Goal: Task Accomplishment & Management: Understand process/instructions

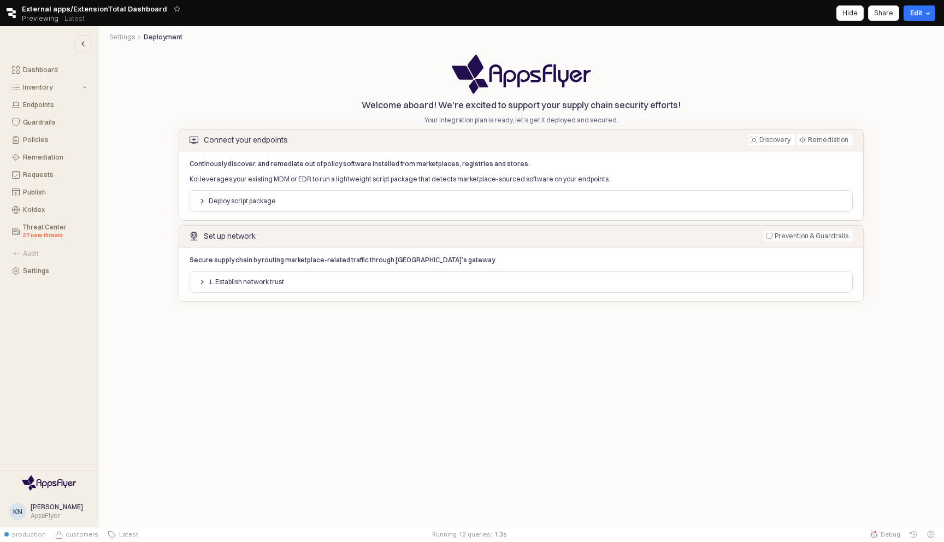
click at [855, 18] on div "Hide" at bounding box center [850, 13] width 15 height 14
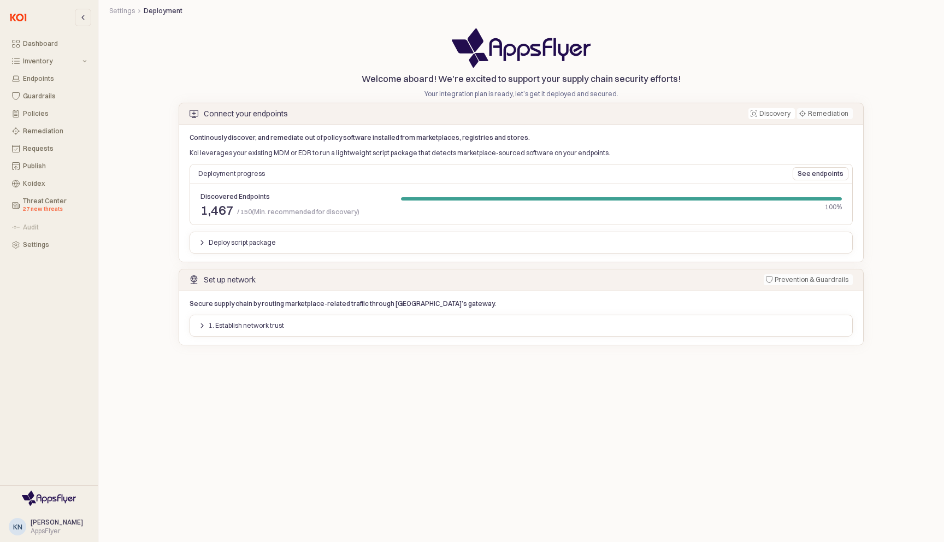
click at [295, 336] on div "1. Establish network trust" at bounding box center [522, 326] width 664 height 22
click at [312, 326] on div "1. Establish network trust" at bounding box center [521, 325] width 655 height 13
click at [203, 329] on div "1. Establish network trust" at bounding box center [241, 326] width 85 height 12
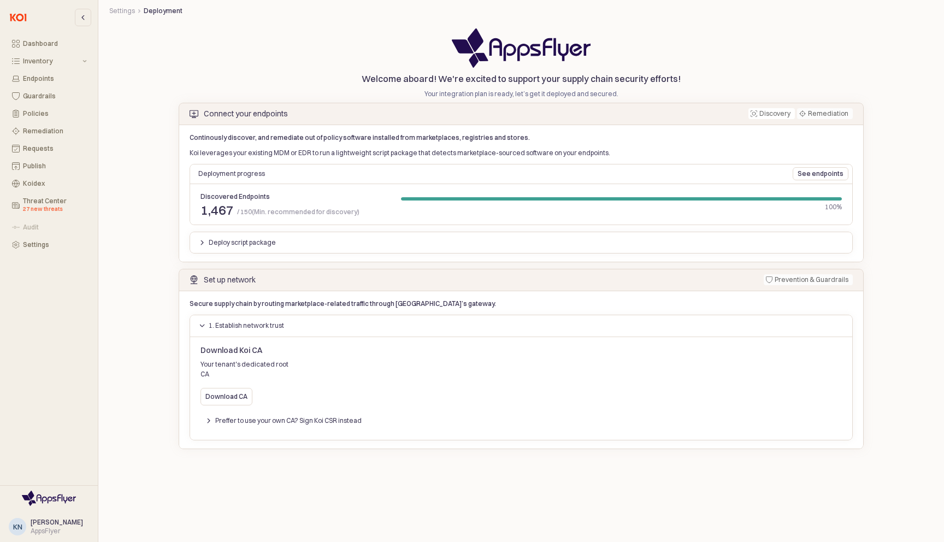
click at [238, 324] on p "1. Establish network trust" at bounding box center [246, 325] width 75 height 9
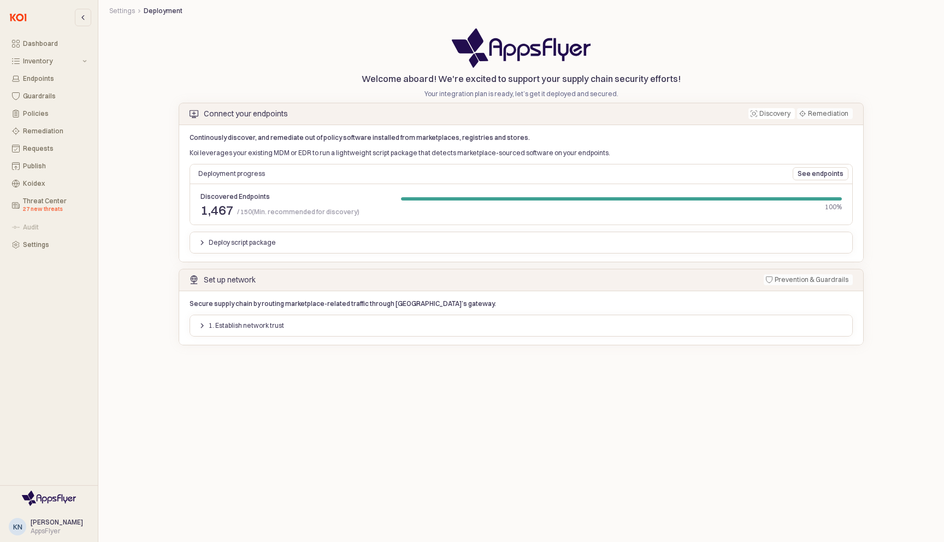
click at [259, 323] on p "1. Establish network trust" at bounding box center [246, 325] width 75 height 9
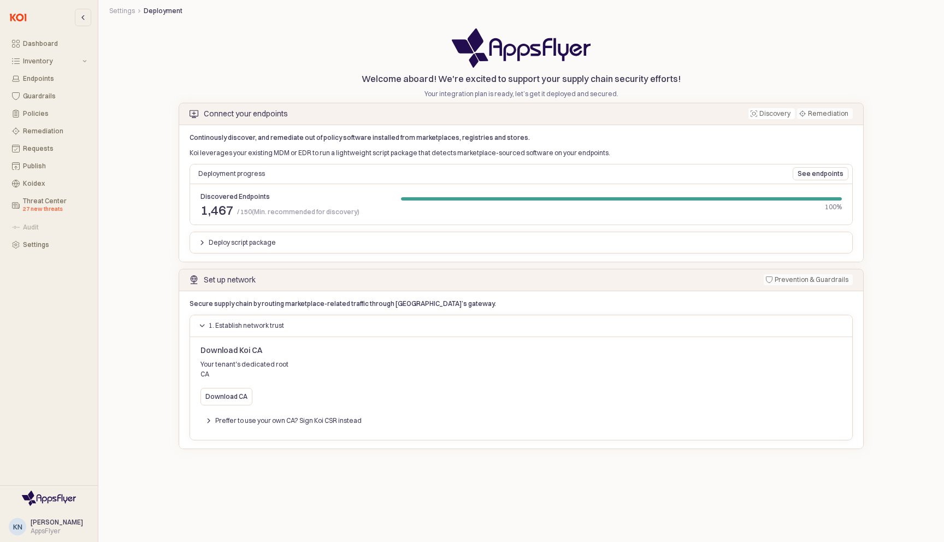
click at [206, 325] on div "1. Establish network trust" at bounding box center [241, 326] width 85 height 12
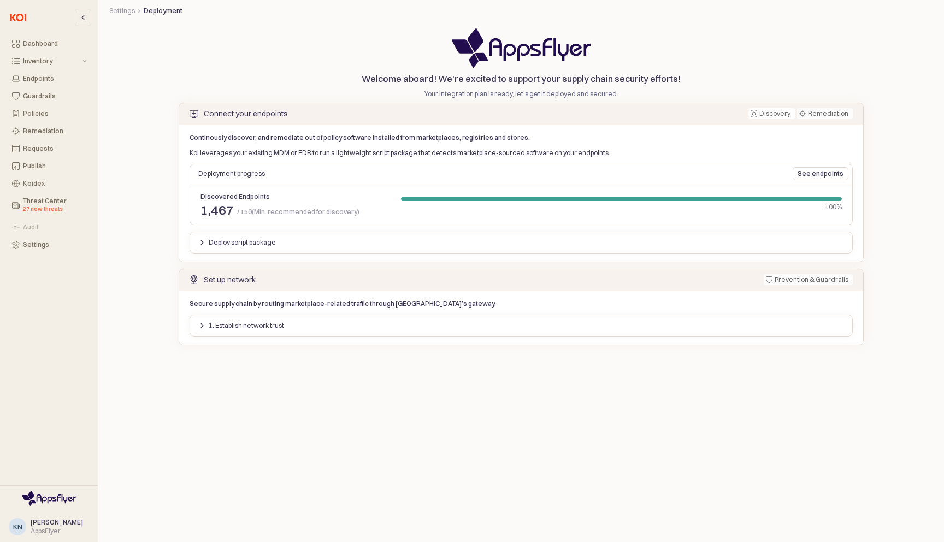
click at [206, 325] on div "1. Establish network trust" at bounding box center [241, 326] width 85 height 12
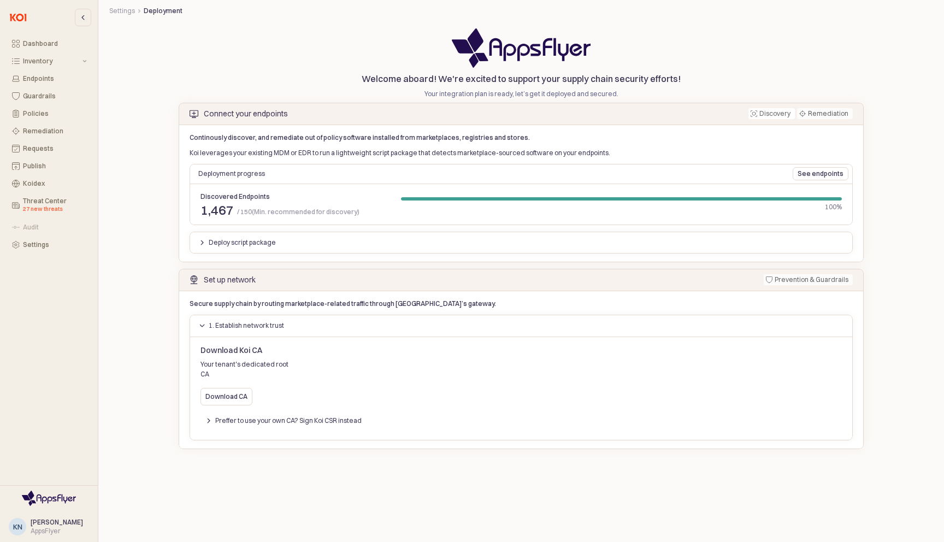
click at [40, 235] on div "Dashboard Inventory Endpoints Guardrails Policies Remediation Requests Publish …" at bounding box center [48, 144] width 89 height 216
click at [40, 241] on div "Settings" at bounding box center [55, 245] width 64 height 8
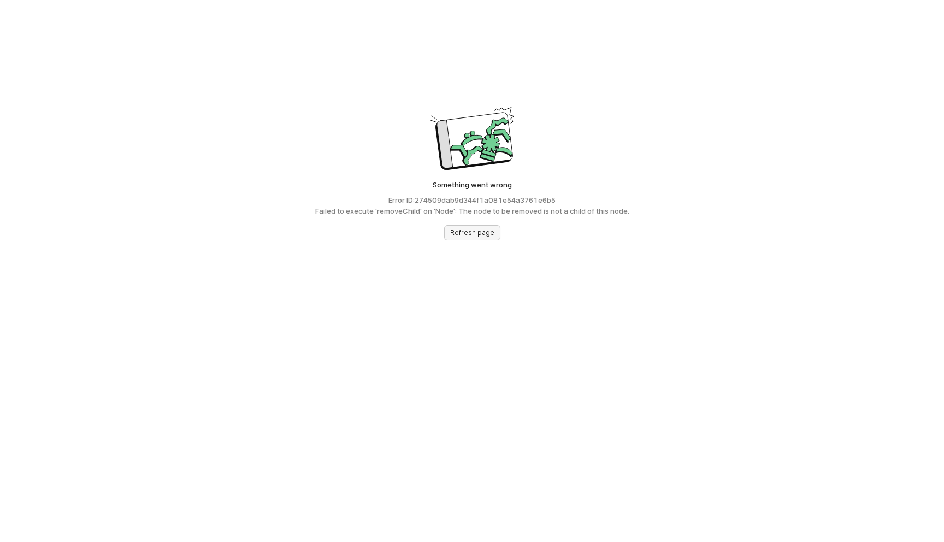
click at [453, 232] on p "Refresh page" at bounding box center [472, 232] width 44 height 9
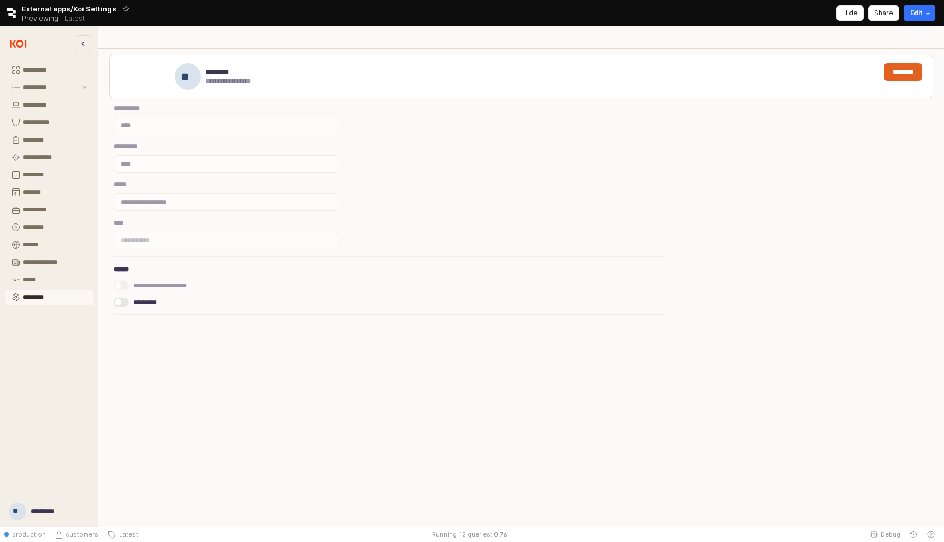
click at [852, 14] on div "Hide" at bounding box center [850, 13] width 15 height 14
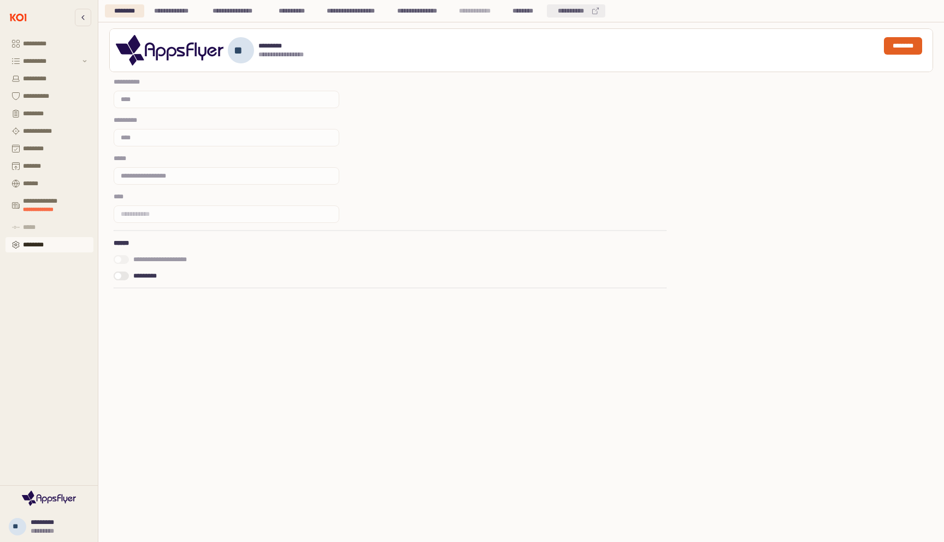
click at [577, 9] on div "**********" at bounding box center [572, 10] width 36 height 13
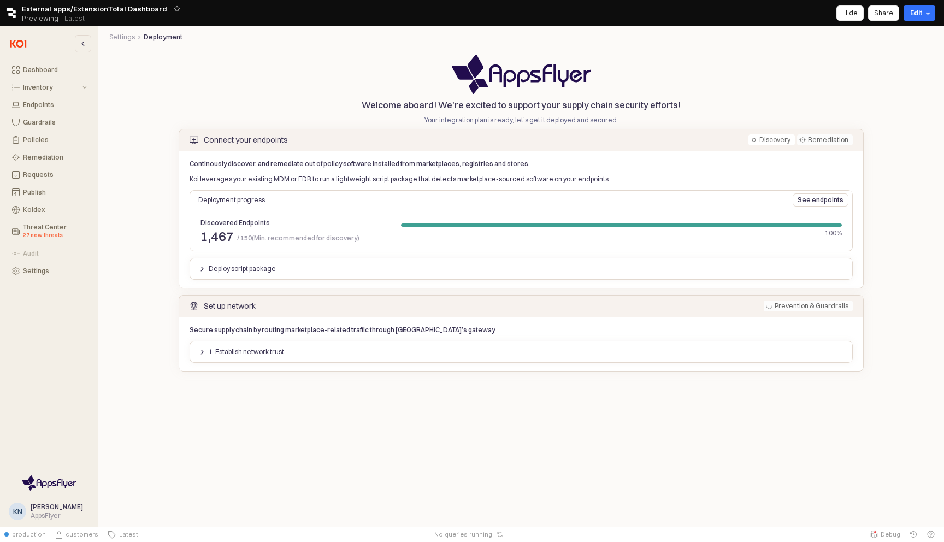
click at [286, 355] on button "1. Establish network trust" at bounding box center [241, 351] width 95 height 13
click at [226, 419] on p "Download CA" at bounding box center [227, 423] width 42 height 9
click at [228, 418] on div "Download CA" at bounding box center [227, 423] width 42 height 16
click at [853, 10] on div "Hide" at bounding box center [850, 13] width 15 height 14
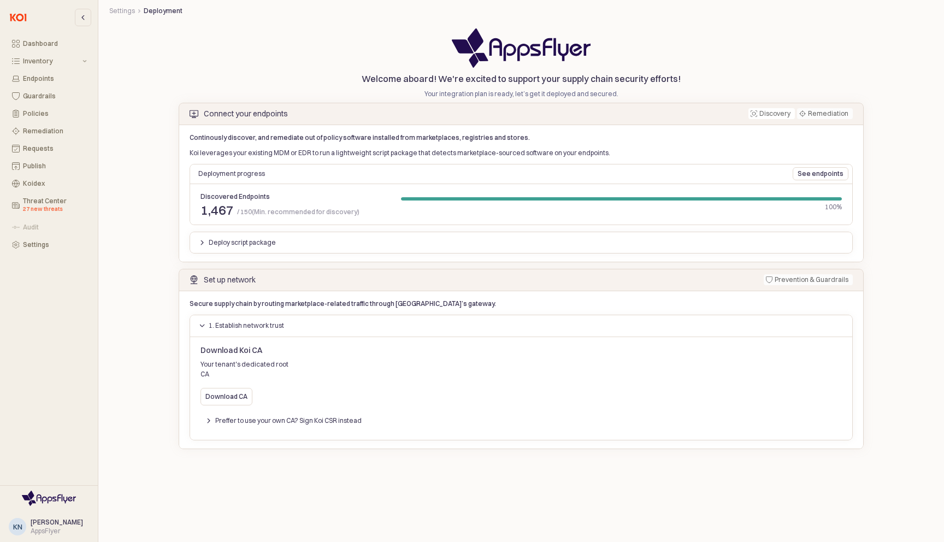
click at [810, 36] on div "App Frame" at bounding box center [521, 47] width 824 height 39
